Goal: Task Accomplishment & Management: Complete application form

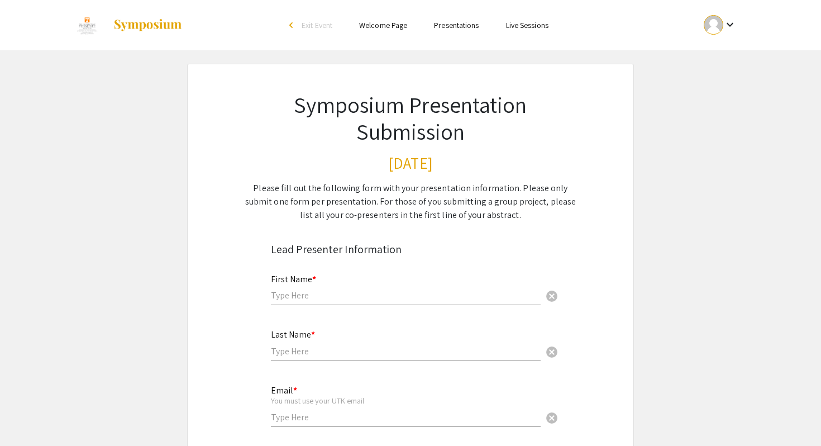
click at [396, 282] on div "First Name * cancel" at bounding box center [406, 284] width 270 height 42
type input "Daniella"
click at [353, 344] on div "Last Name * cancel" at bounding box center [406, 339] width 270 height 42
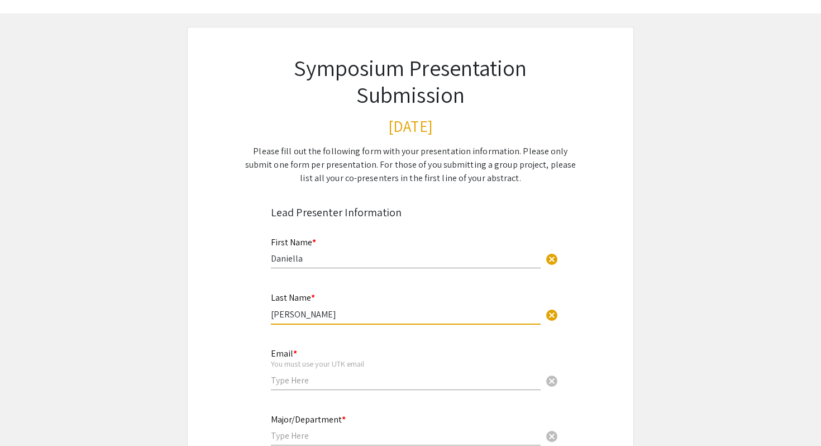
scroll to position [50, 0]
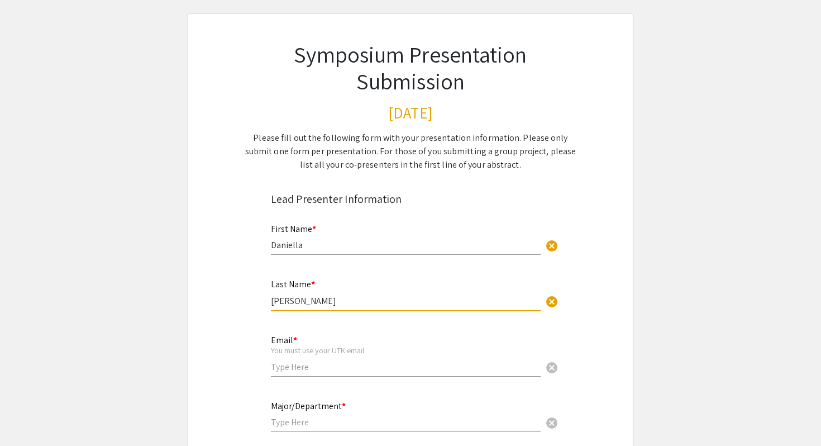
type input "[PERSON_NAME]"
click at [294, 370] on input "email" at bounding box center [406, 367] width 270 height 12
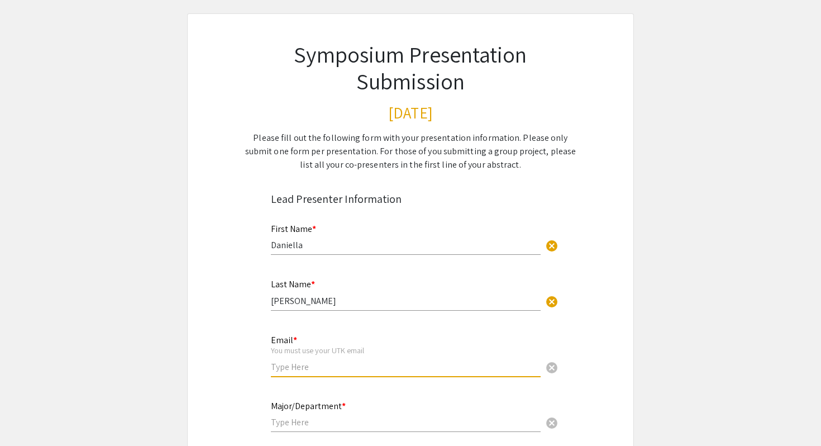
type input "[EMAIL_ADDRESS][DOMAIN_NAME]"
click at [314, 422] on input "text" at bounding box center [406, 422] width 270 height 12
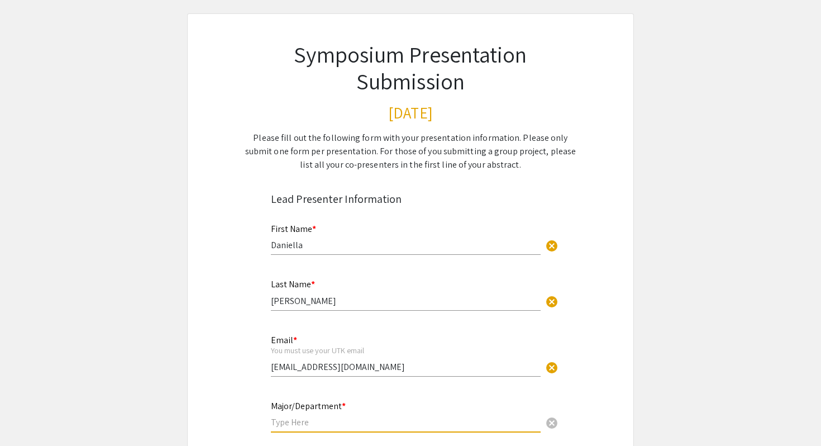
click at [300, 425] on input "text" at bounding box center [406, 422] width 270 height 12
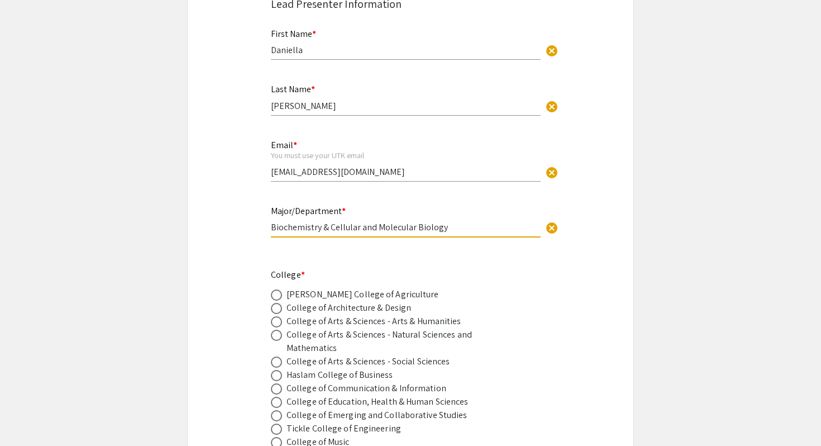
scroll to position [275, 0]
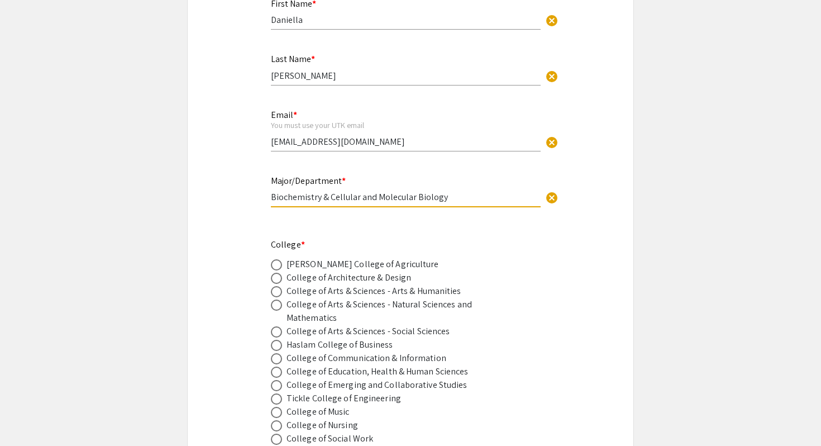
type input "Biochemistry & Cellular and Molecular Biology"
click at [275, 306] on span at bounding box center [276, 304] width 11 height 11
click at [275, 306] on input "radio" at bounding box center [276, 304] width 11 height 11
radio input "true"
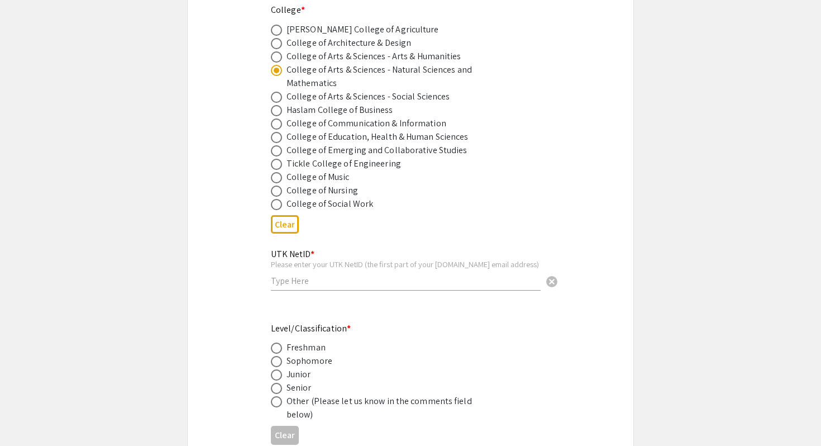
scroll to position [555, 0]
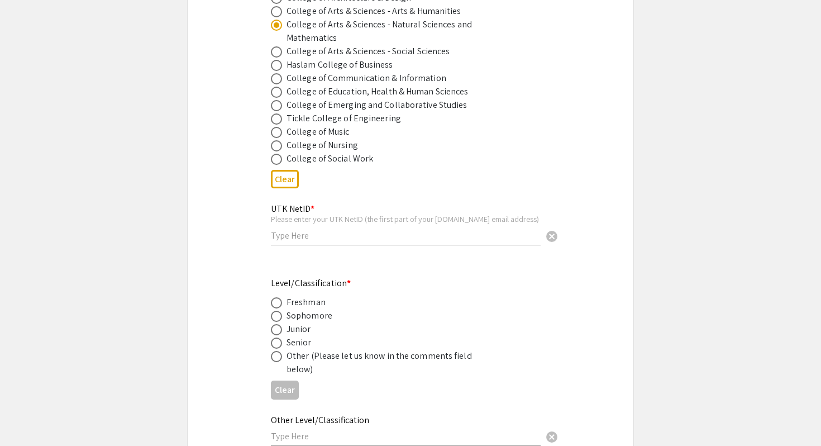
click at [332, 232] on input "text" at bounding box center [406, 236] width 270 height 12
type input "dmorale5"
click at [279, 335] on span at bounding box center [276, 329] width 11 height 11
click at [279, 335] on input "radio" at bounding box center [276, 329] width 11 height 11
radio input "true"
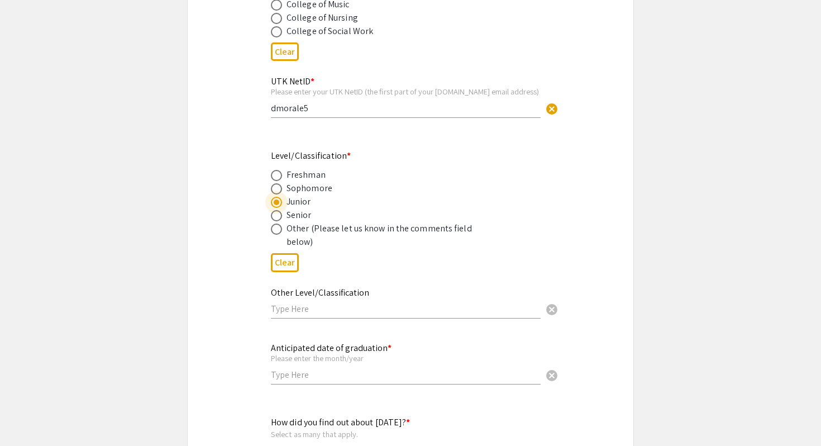
scroll to position [699, 0]
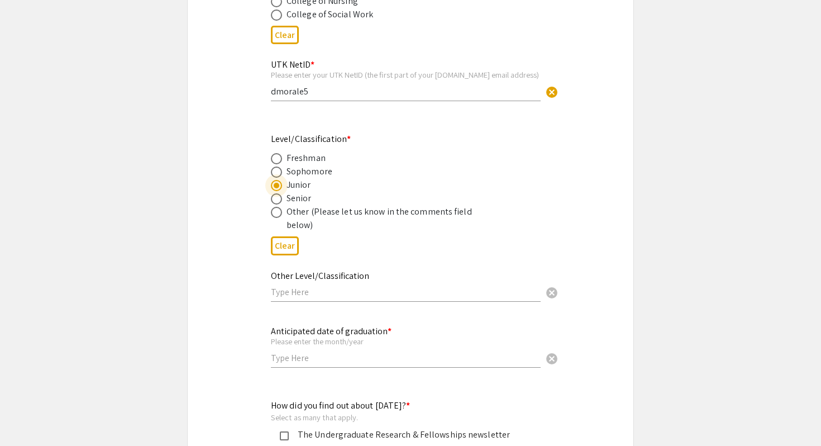
click at [296, 359] on input "text" at bounding box center [406, 358] width 270 height 12
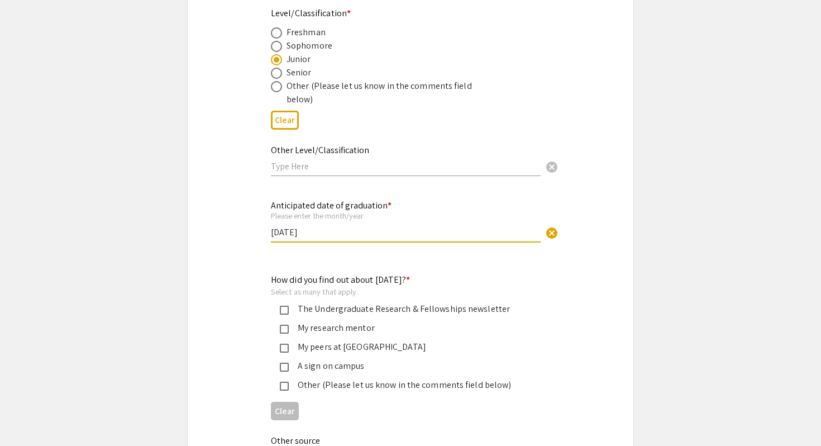
scroll to position [837, 0]
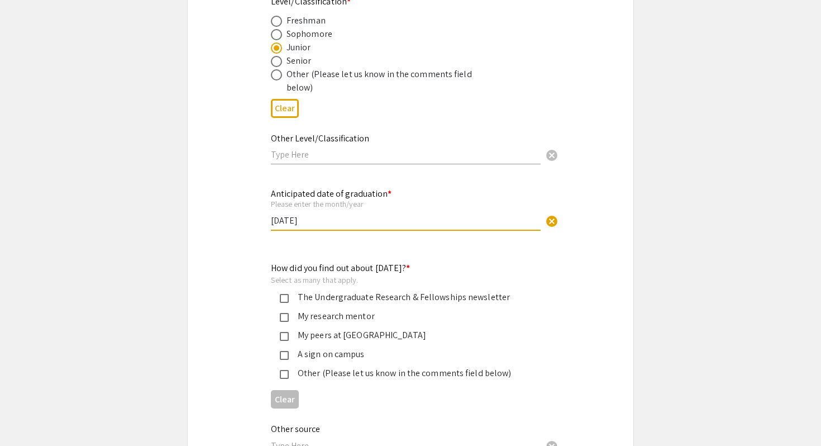
type input "[DATE]"
click at [283, 301] on mat-pseudo-checkbox at bounding box center [284, 298] width 9 height 9
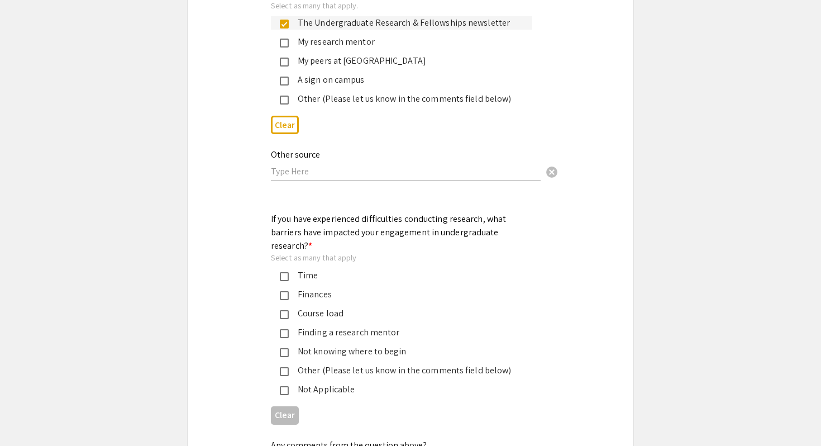
scroll to position [1118, 0]
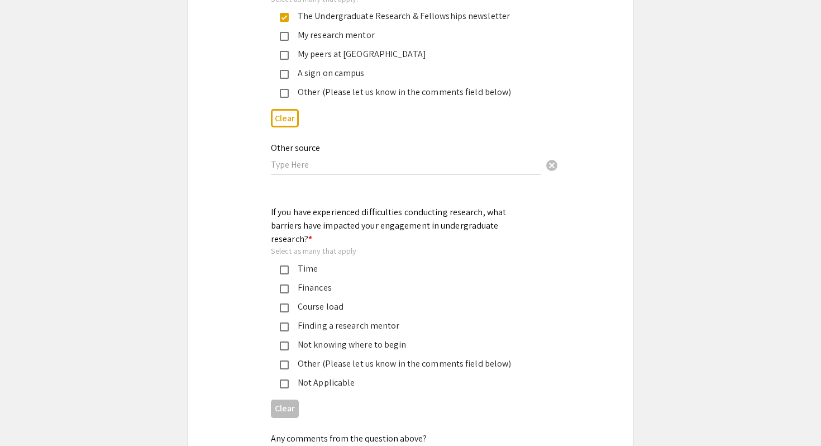
click at [322, 376] on div "Not Applicable" at bounding box center [406, 382] width 235 height 13
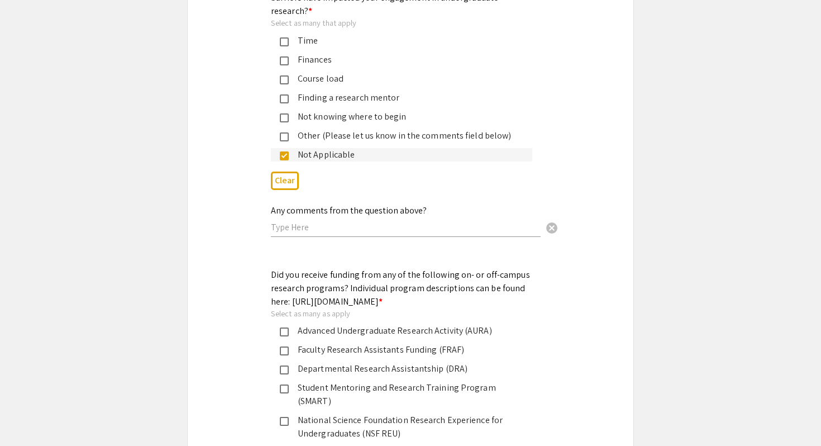
scroll to position [1351, 0]
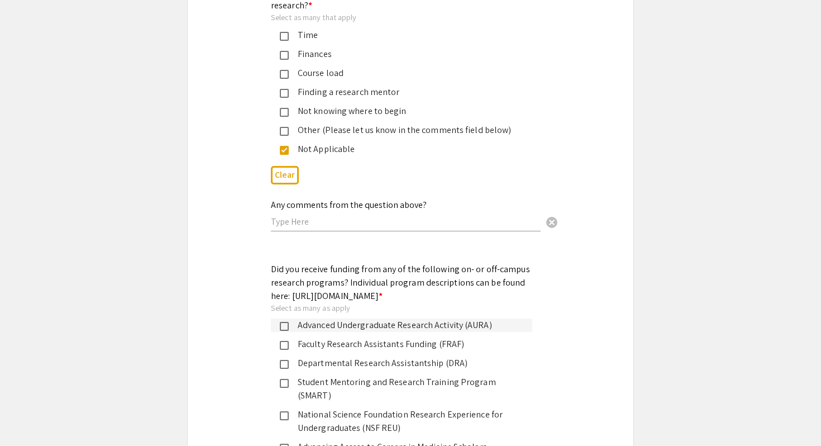
click at [335, 330] on div "Advanced Undergraduate Research Activity (AURA)" at bounding box center [406, 324] width 235 height 13
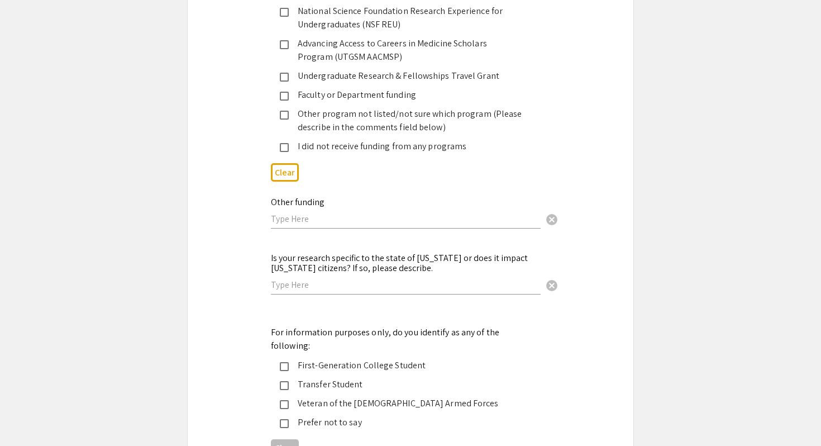
scroll to position [1758, 0]
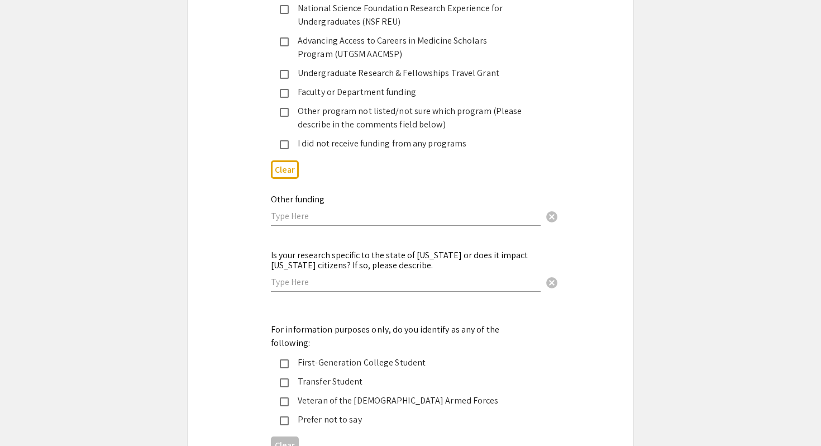
click at [336, 356] on div "First-Generation College Student" at bounding box center [406, 362] width 235 height 13
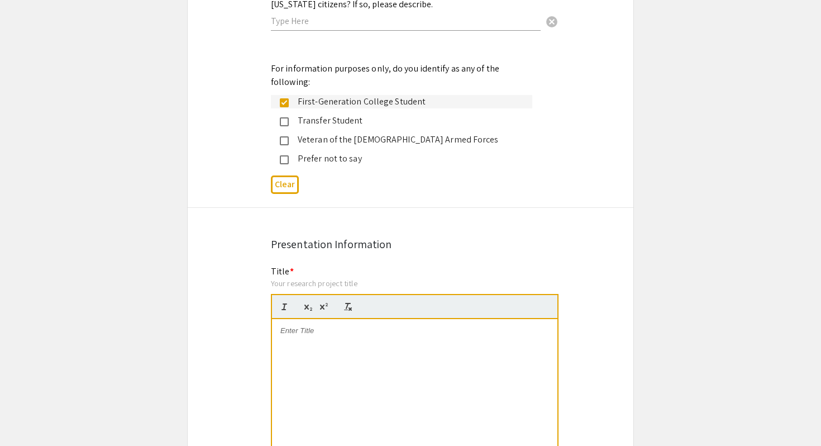
scroll to position [2107, 0]
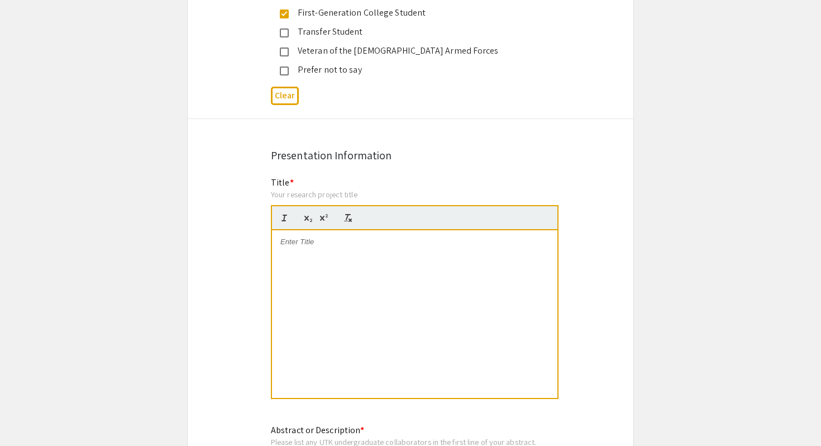
click at [317, 235] on div at bounding box center [414, 314] width 285 height 168
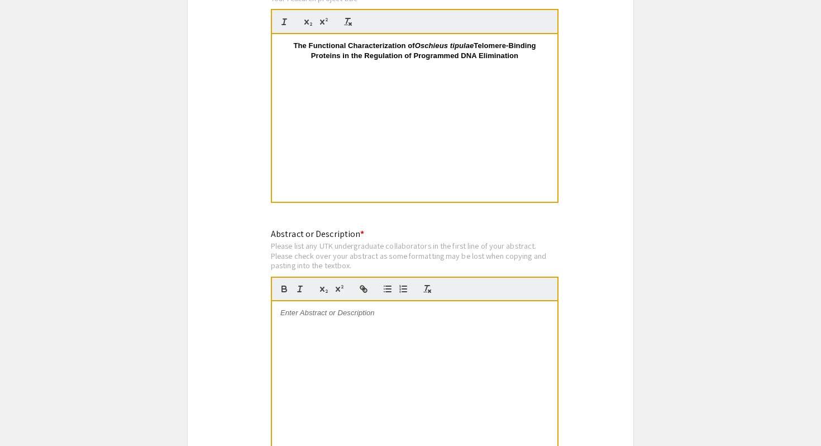
scroll to position [2304, 0]
click at [334, 301] on div at bounding box center [414, 385] width 285 height 168
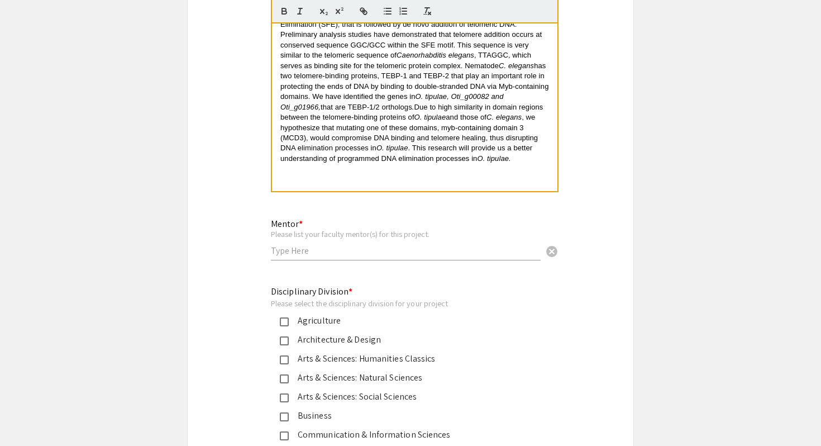
scroll to position [2590, 0]
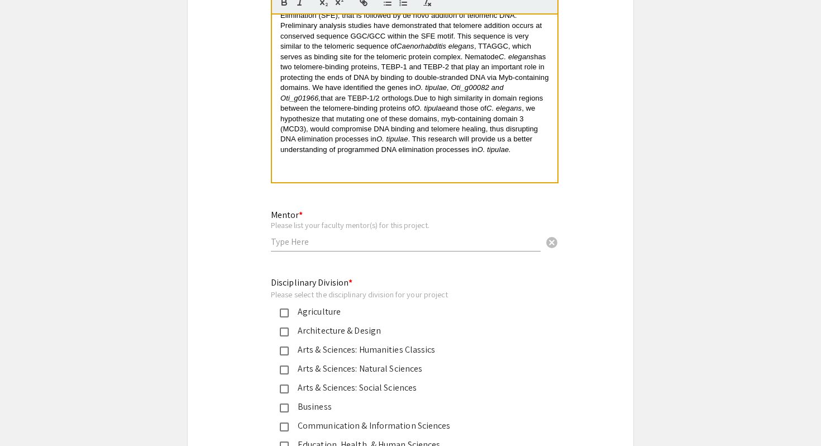
click at [374, 232] on div "Mentor * Please list your faculty mentor(s) for this project. cancel" at bounding box center [406, 230] width 270 height 63
click at [365, 226] on div "Mentor * Please list your faculty mentor(s) for this project. cancel" at bounding box center [406, 225] width 270 height 52
type input "[PERSON_NAME]"
click at [388, 355] on mat-selection-list "Agriculture Architecture & Design Arts & Sciences: Humanities Classics Arts & S…" at bounding box center [401, 435] width 261 height 260
click at [389, 362] on div "Arts & Sciences: Natural Sciences" at bounding box center [406, 368] width 235 height 13
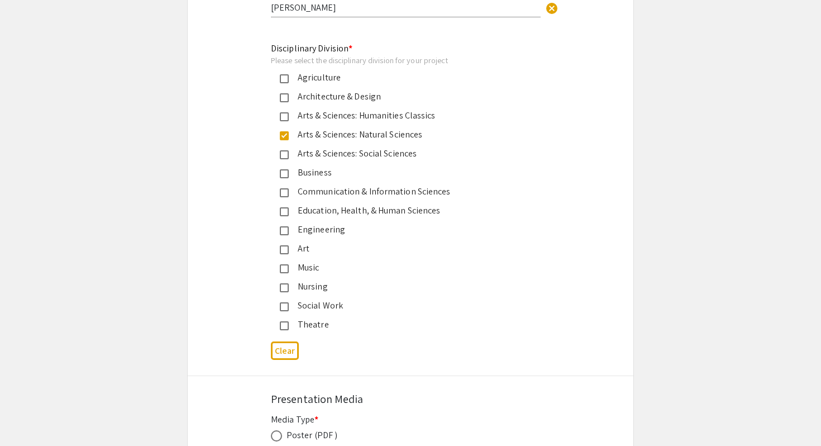
scroll to position [2919, 0]
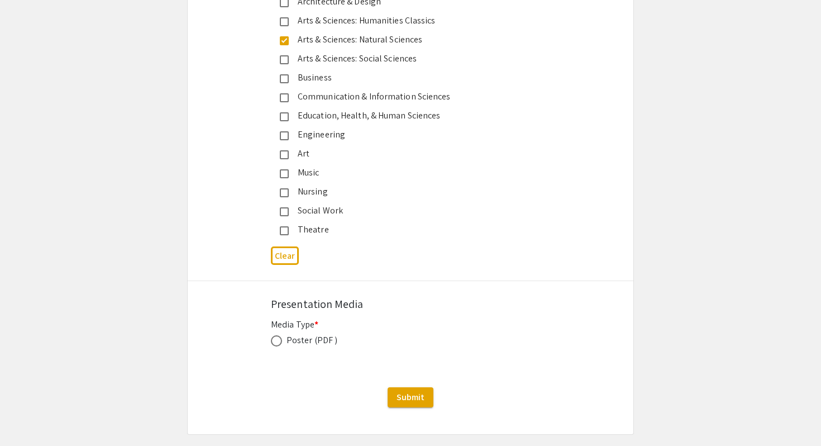
click at [310, 334] on div "Poster (PDF )" at bounding box center [312, 340] width 51 height 13
click at [275, 335] on span at bounding box center [276, 340] width 11 height 11
click at [275, 335] on input "radio" at bounding box center [276, 340] width 11 height 11
radio input "true"
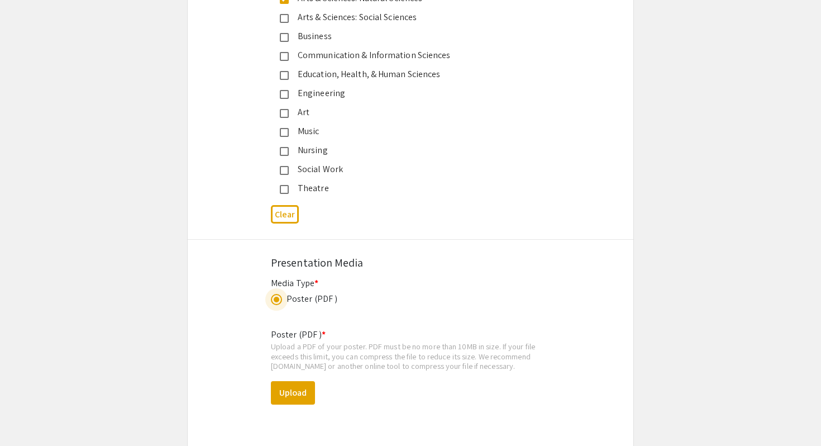
scroll to position [3008, 0]
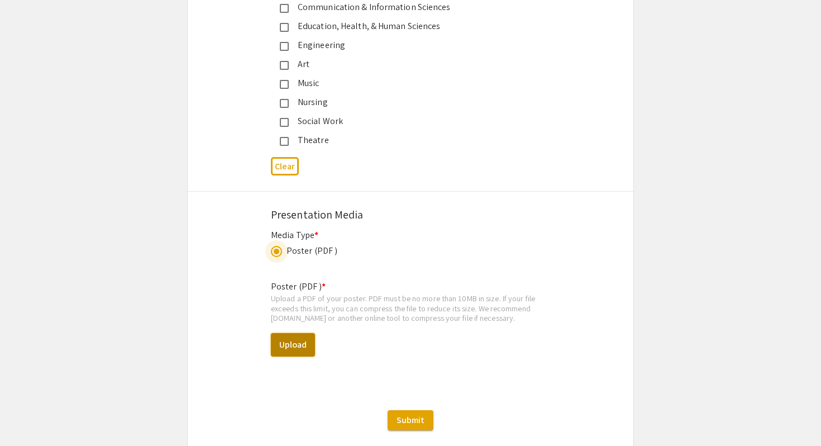
click at [292, 333] on button "Upload" at bounding box center [293, 344] width 44 height 23
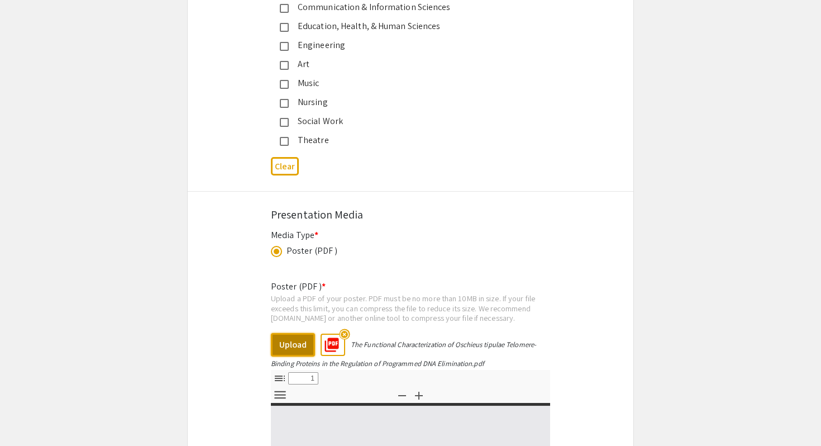
select select "custom"
type input "0"
select select "custom"
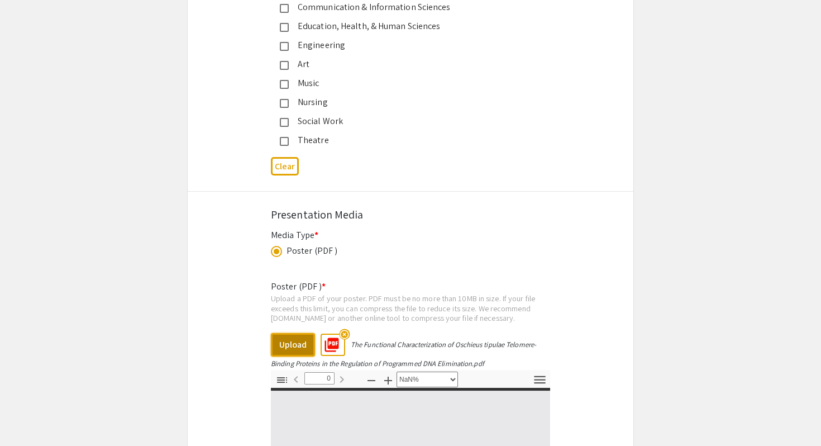
scroll to position [3161, 0]
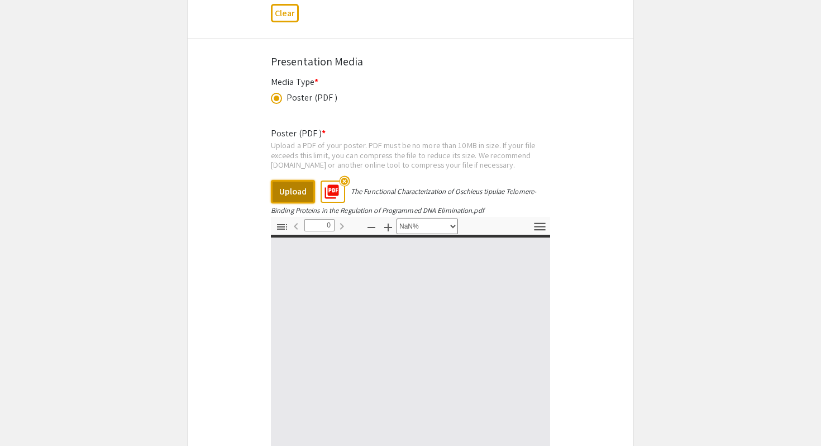
type input "1"
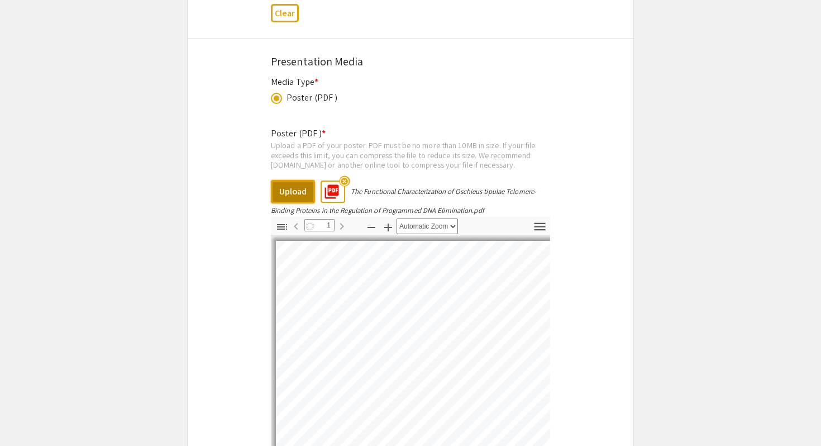
select select "auto"
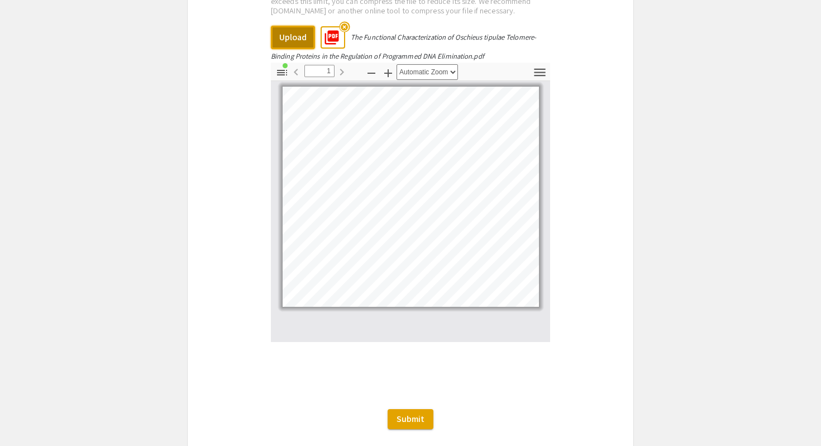
scroll to position [3363, 0]
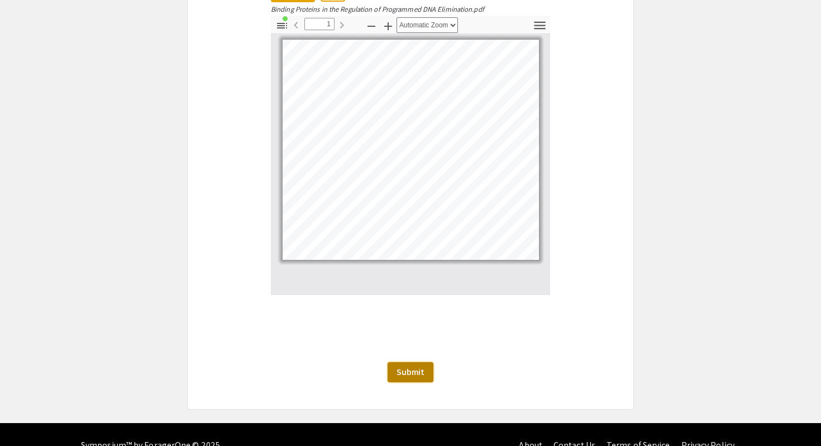
click at [407, 362] on button "Submit" at bounding box center [411, 372] width 46 height 20
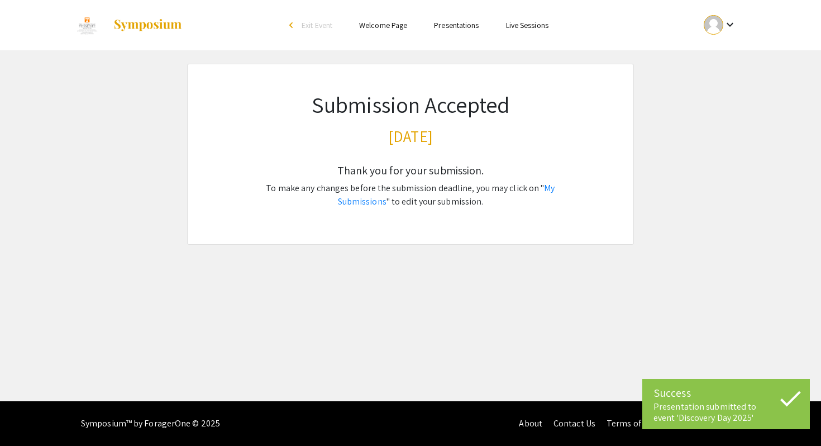
scroll to position [0, 0]
